Goal: Find specific page/section: Find specific page/section

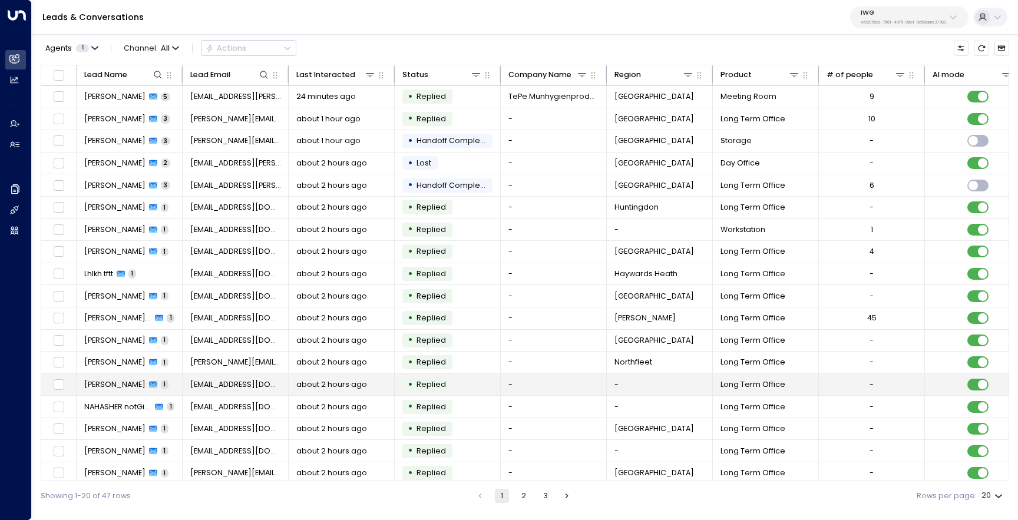
scroll to position [51, 0]
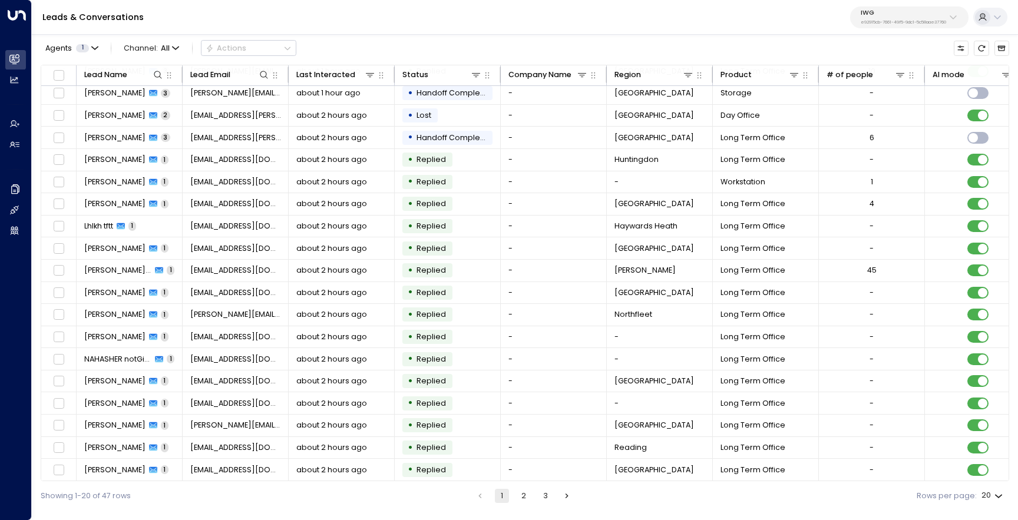
click at [525, 501] on button "2" at bounding box center [523, 496] width 14 height 14
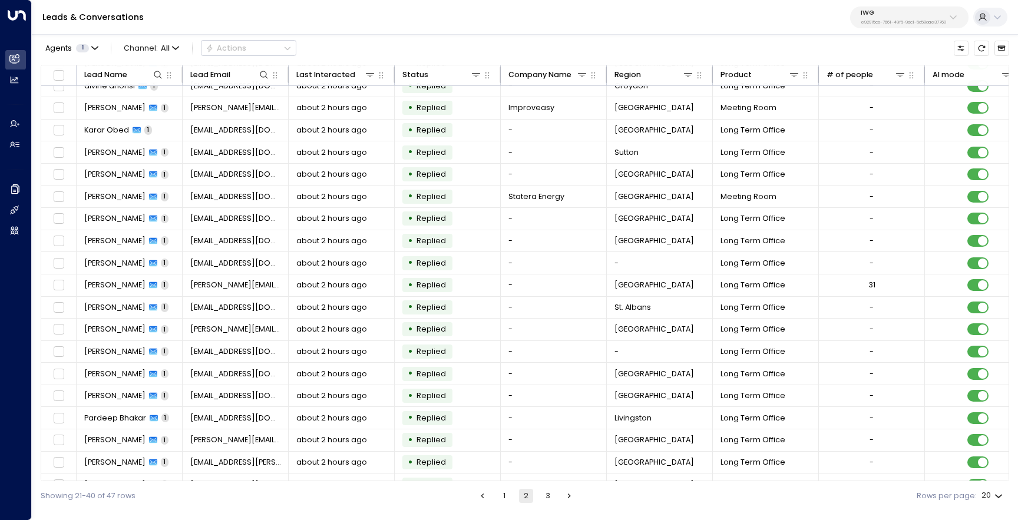
scroll to position [51, 0]
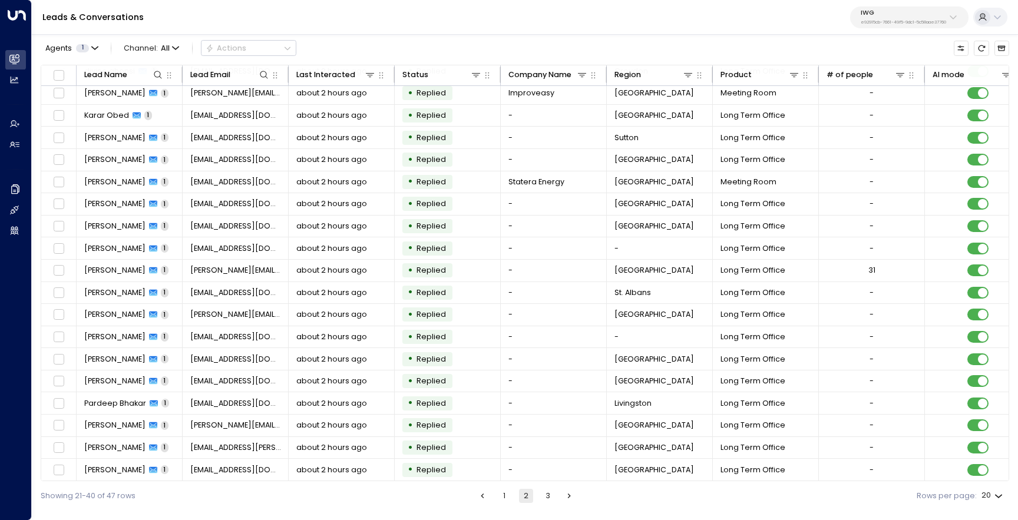
click at [507, 496] on button "1" at bounding box center [504, 496] width 14 height 14
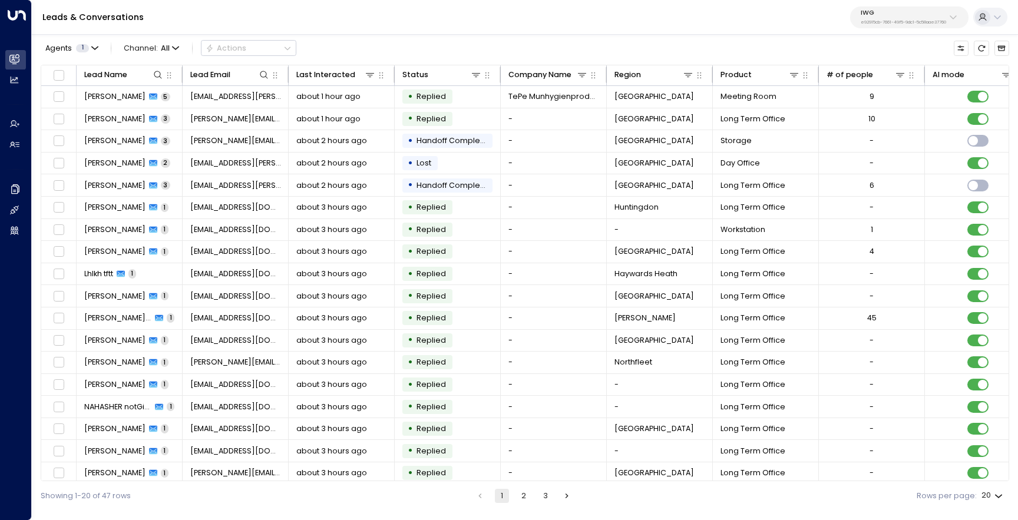
click at [907, 17] on div "IWG e92915cb-7661-49f5-9dc1-5c58aae37760" at bounding box center [902, 16] width 85 height 15
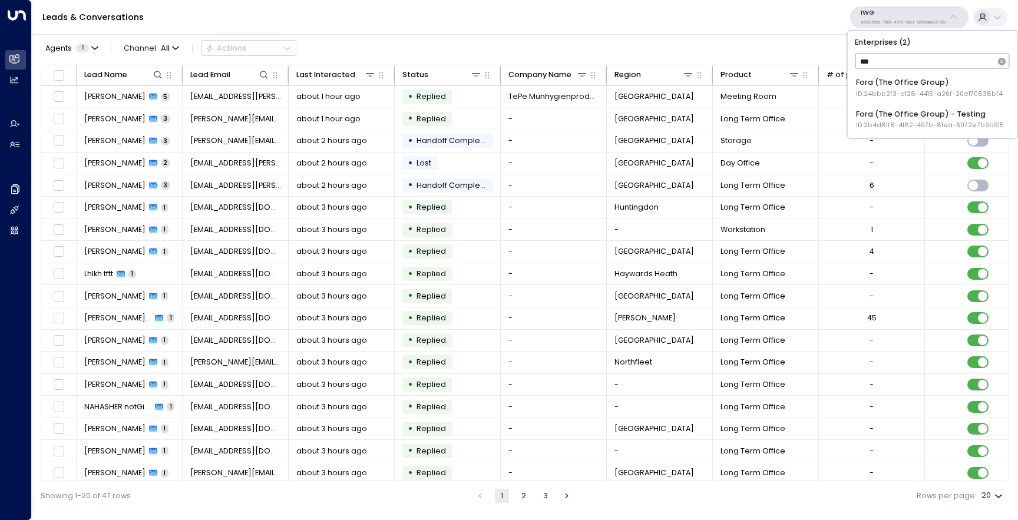
type input "****"
click at [908, 97] on span "ID: 24bbb2f3-cf28-4415-a26f-20e170838bf4" at bounding box center [929, 94] width 147 height 9
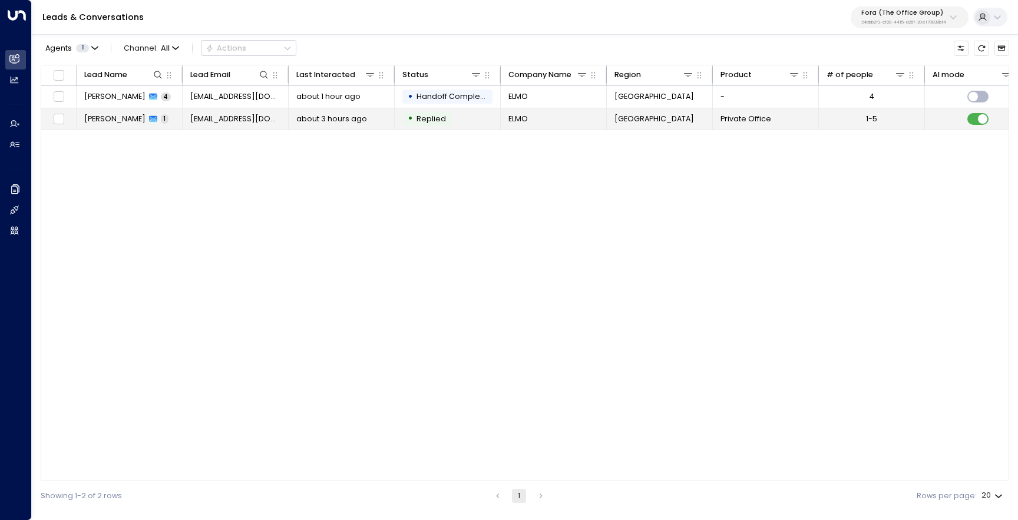
click at [122, 122] on span "[PERSON_NAME]" at bounding box center [114, 119] width 61 height 11
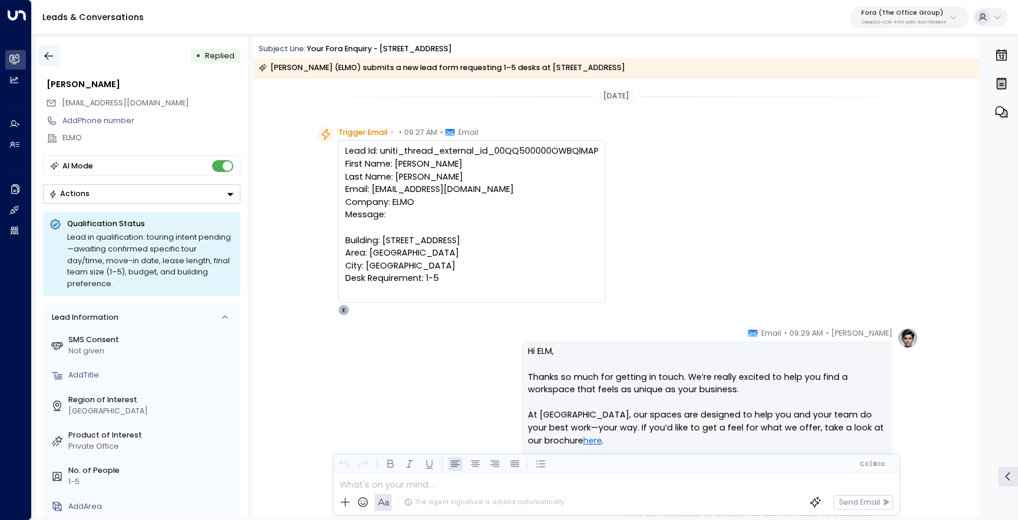
click at [51, 56] on icon "button" at bounding box center [49, 56] width 9 height 8
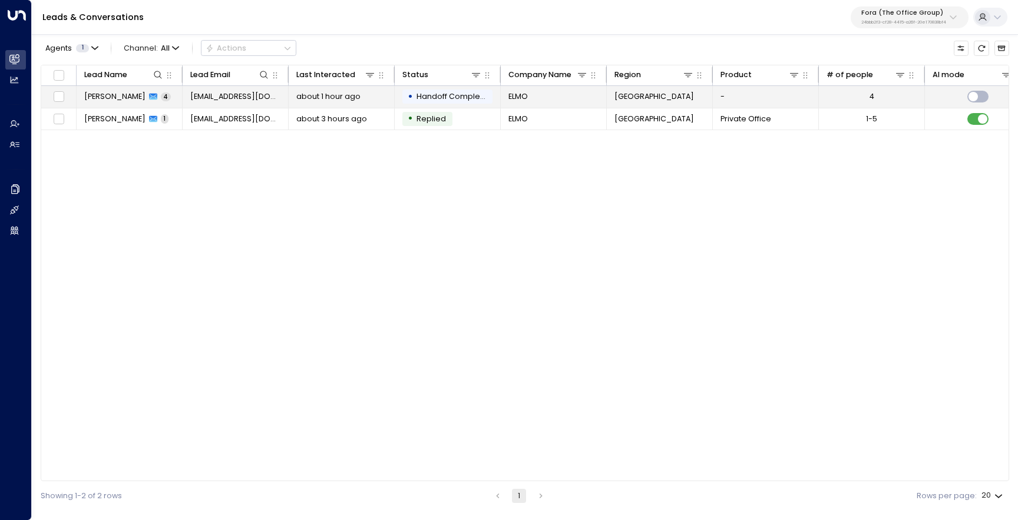
click at [123, 99] on span "[PERSON_NAME]" at bounding box center [114, 96] width 61 height 11
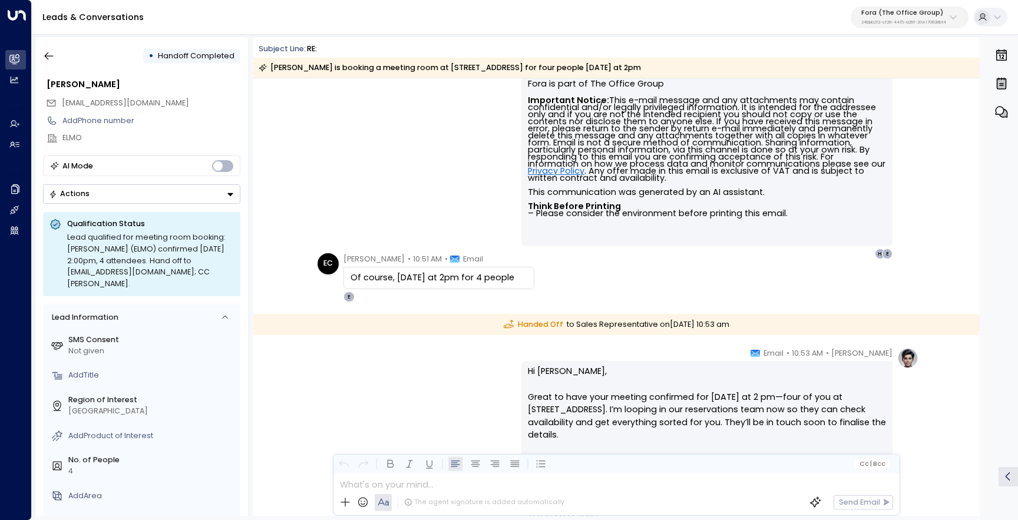
scroll to position [483, 0]
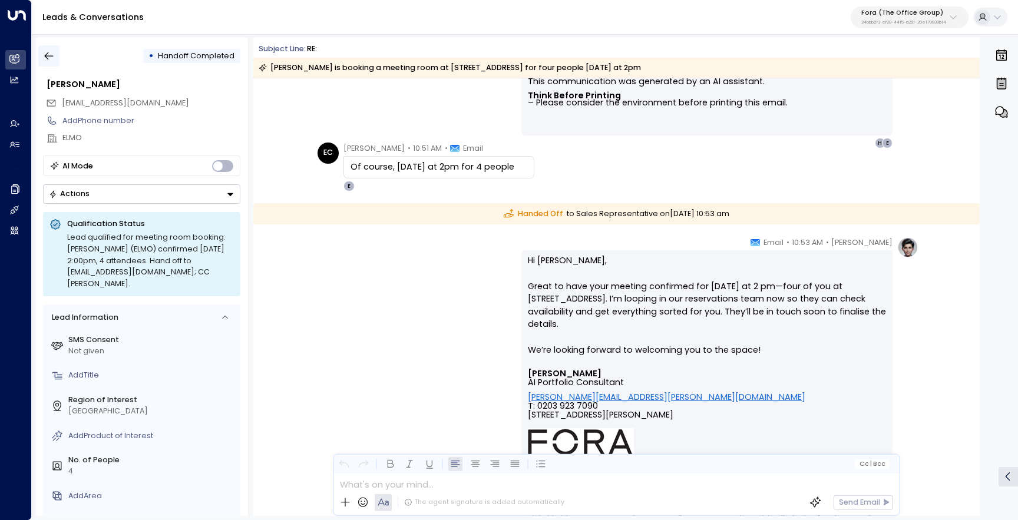
click at [52, 55] on icon "button" at bounding box center [49, 56] width 12 height 12
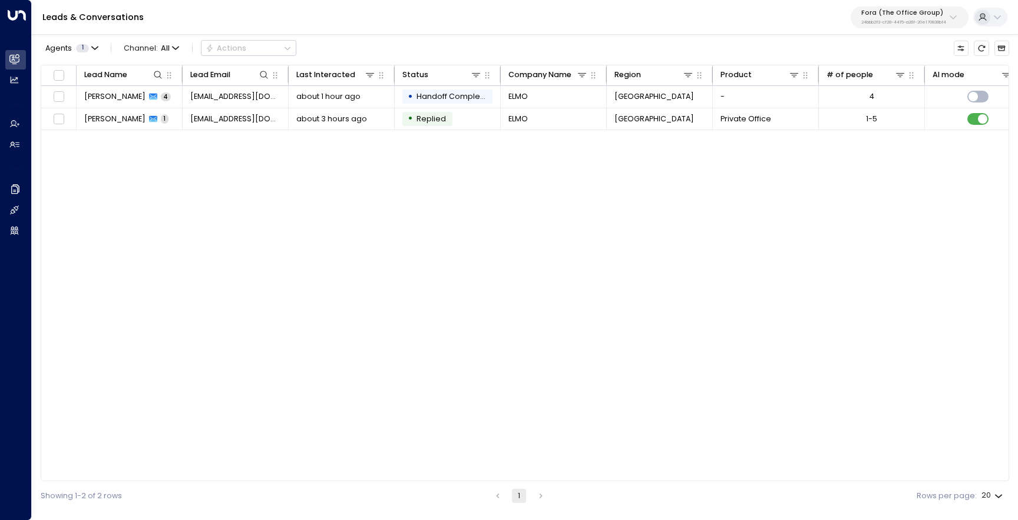
click at [933, 15] on p "Fora (The Office Group)" at bounding box center [903, 12] width 85 height 7
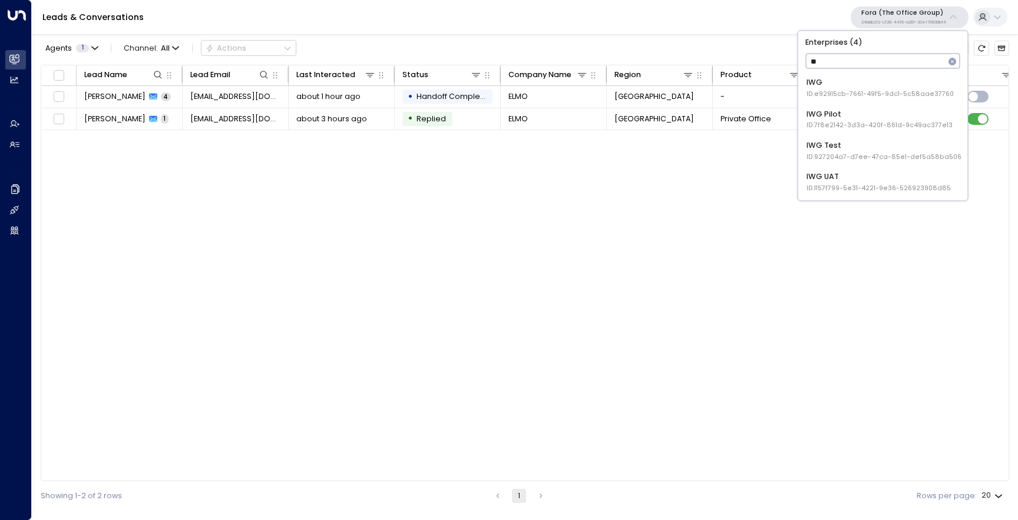
type input "***"
click at [893, 88] on div "IWG ID: e92915cb-7661-49f5-9dc1-5c58aae37760" at bounding box center [879, 88] width 147 height 22
